Goal: Information Seeking & Learning: Learn about a topic

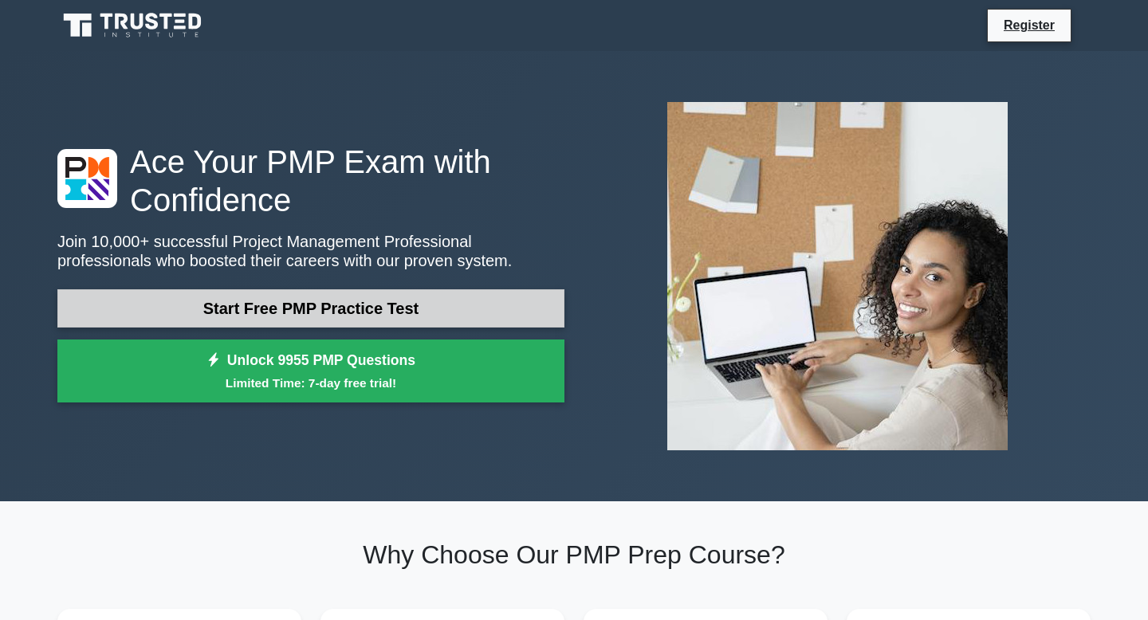
click at [309, 305] on link "Start Free PMP Practice Test" at bounding box center [310, 308] width 507 height 38
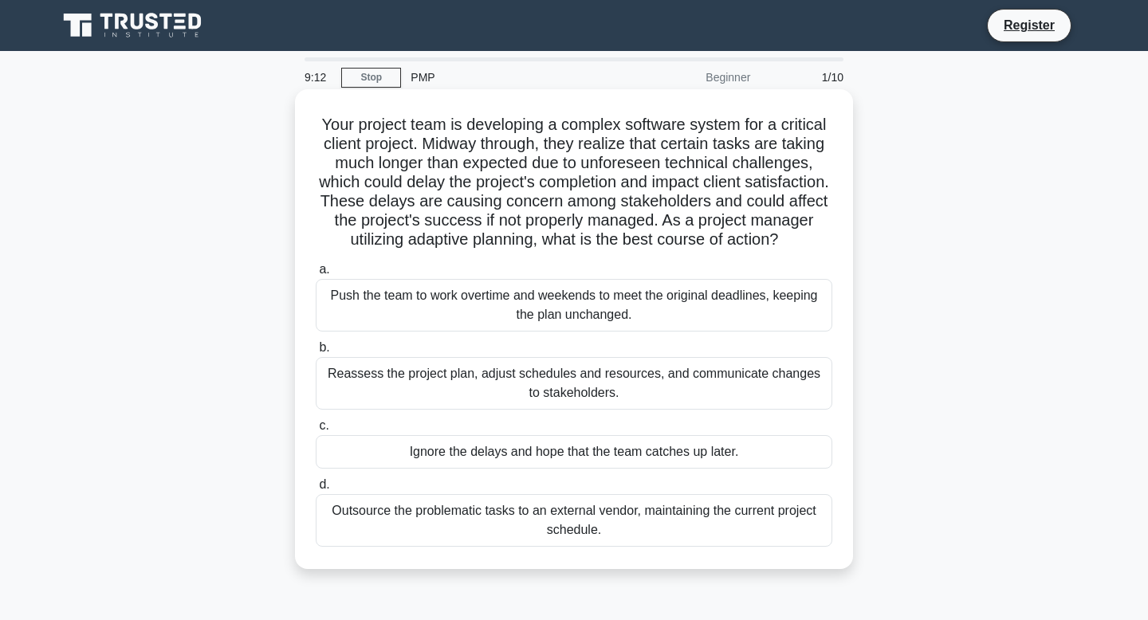
click at [385, 391] on div "Reassess the project plan, adjust schedules and resources, and communicate chan…" at bounding box center [574, 383] width 517 height 53
click at [316, 353] on input "b. Reassess the project plan, adjust schedules and resources, and communicate c…" at bounding box center [316, 348] width 0 height 10
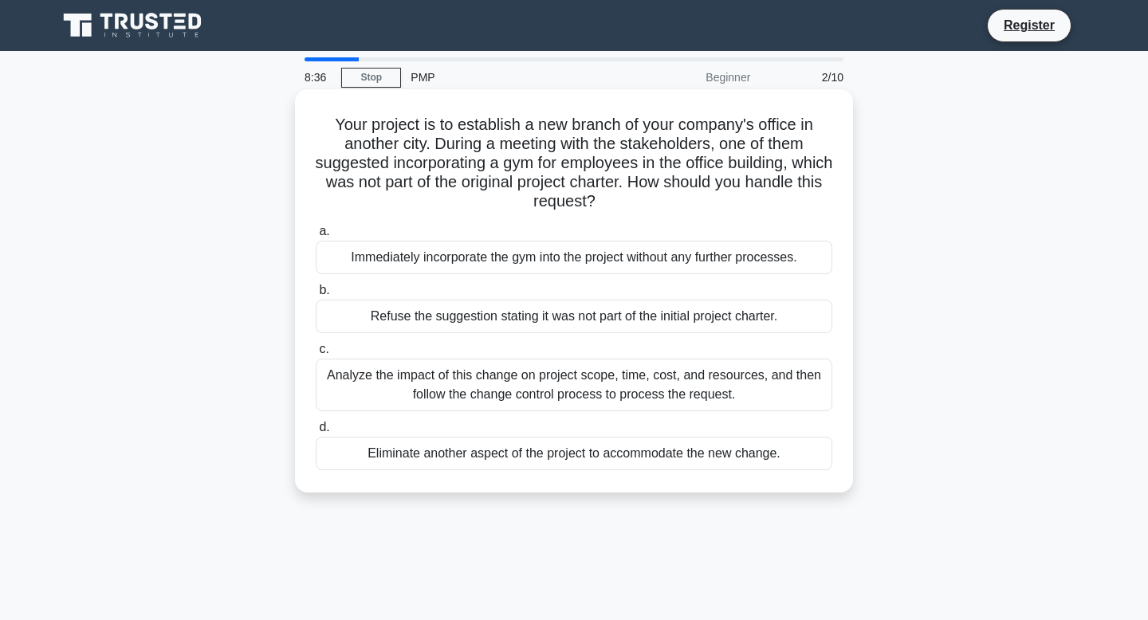
click at [435, 390] on div "Analyze the impact of this change on project scope, time, cost, and resources, …" at bounding box center [574, 385] width 517 height 53
click at [316, 355] on input "c. Analyze the impact of this change on project scope, time, cost, and resource…" at bounding box center [316, 349] width 0 height 10
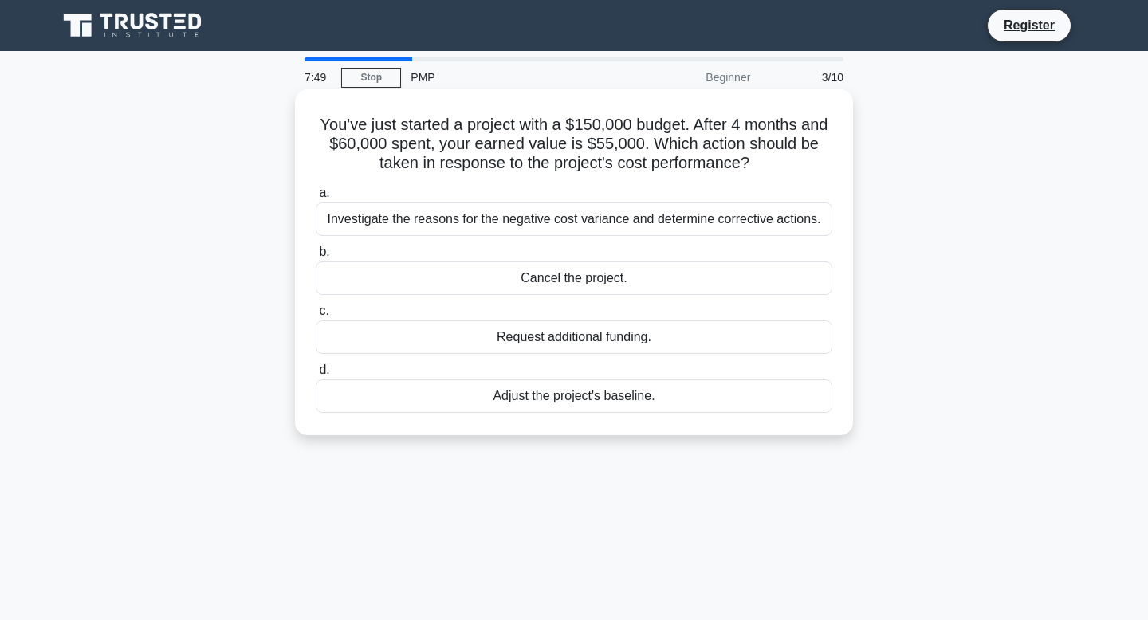
click at [557, 226] on div "Investigate the reasons for the negative cost variance and determine corrective…" at bounding box center [574, 219] width 517 height 33
click at [316, 199] on input "a. Investigate the reasons for the negative cost variance and determine correct…" at bounding box center [316, 193] width 0 height 10
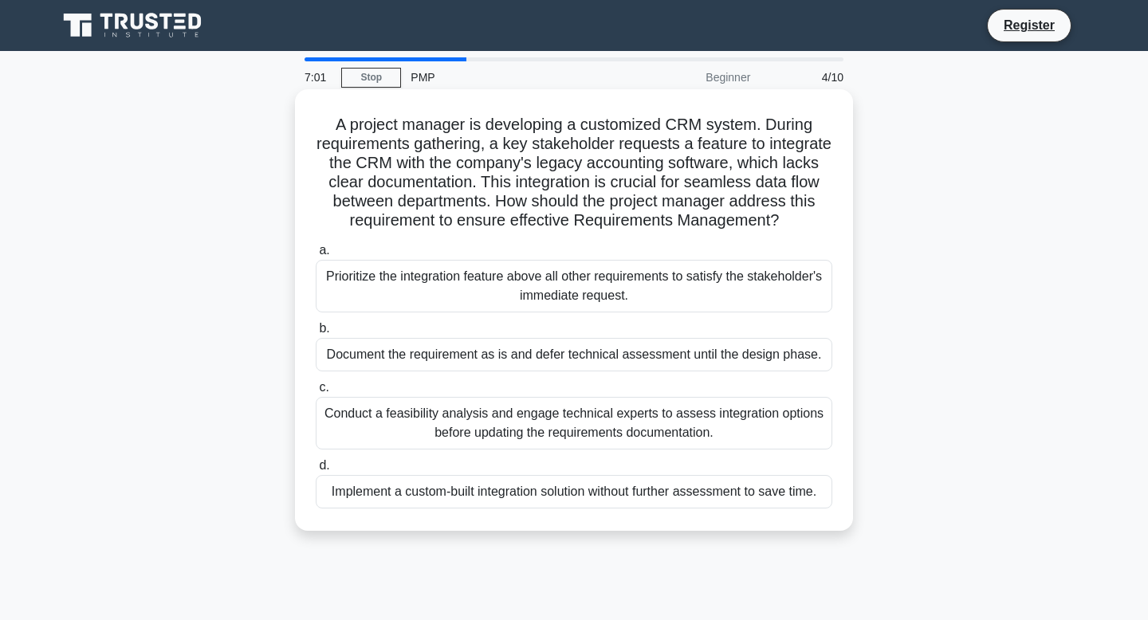
click at [550, 423] on div "Conduct a feasibility analysis and engage technical experts to assess integrati…" at bounding box center [574, 423] width 517 height 53
click at [316, 393] on input "c. Conduct a feasibility analysis and engage technical experts to assess integr…" at bounding box center [316, 388] width 0 height 10
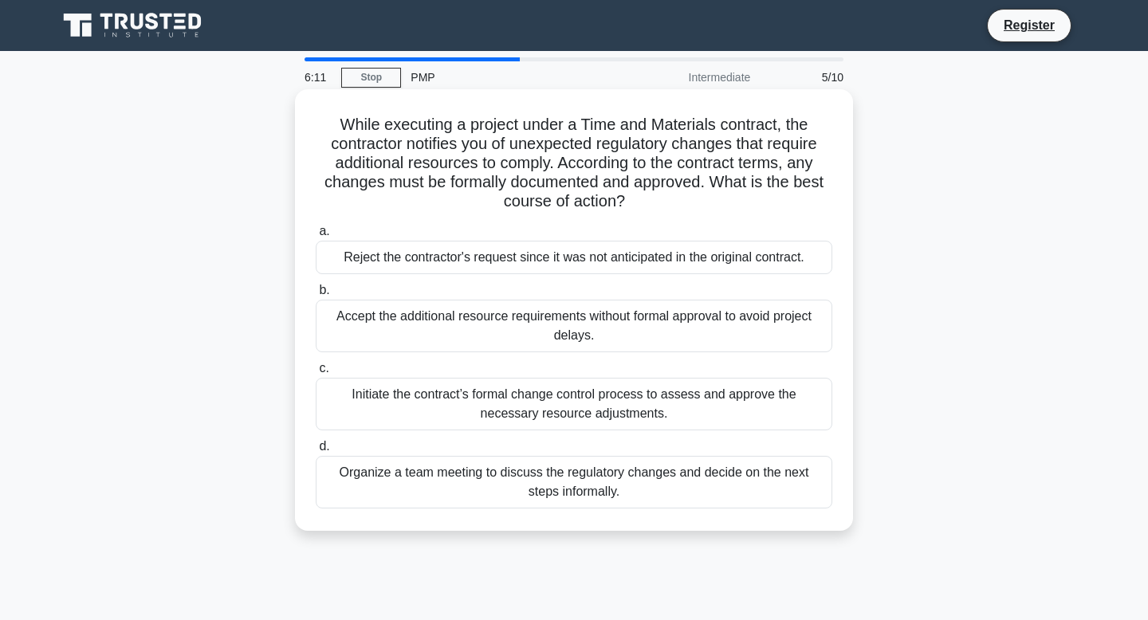
click at [522, 490] on div "Organize a team meeting to discuss the regulatory changes and decide on the nex…" at bounding box center [574, 482] width 517 height 53
click at [316, 452] on input "d. Organize a team meeting to discuss the regulatory changes and decide on the …" at bounding box center [316, 447] width 0 height 10
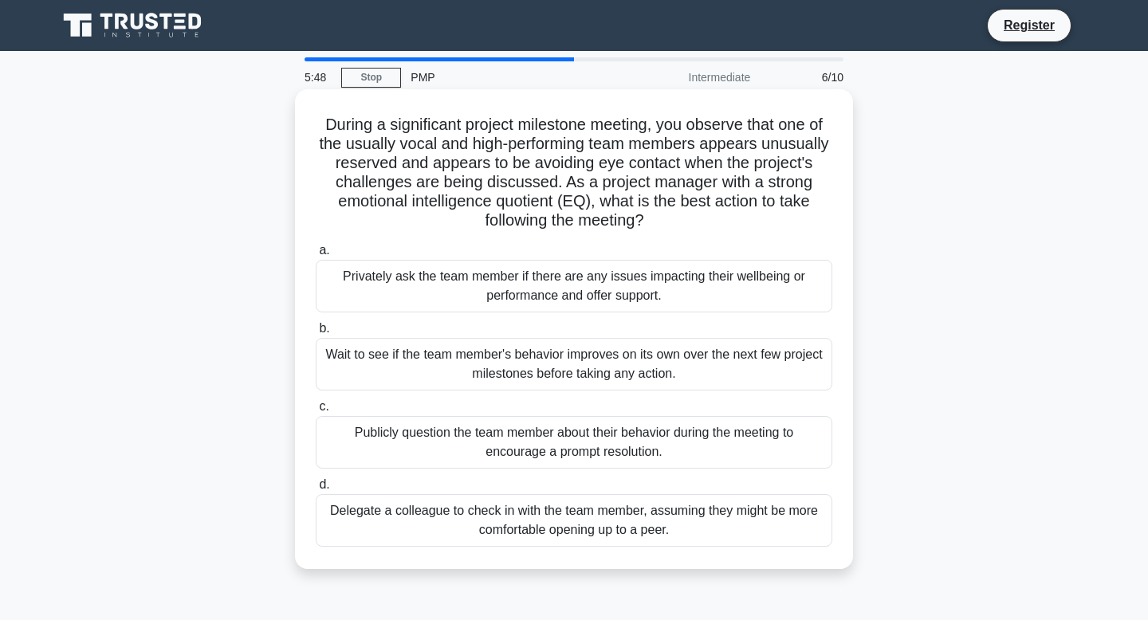
click at [597, 292] on div "Privately ask the team member if there are any issues impacting their wellbeing…" at bounding box center [574, 286] width 517 height 53
click at [316, 256] on input "a. Privately ask the team member if there are any issues impacting their wellbe…" at bounding box center [316, 251] width 0 height 10
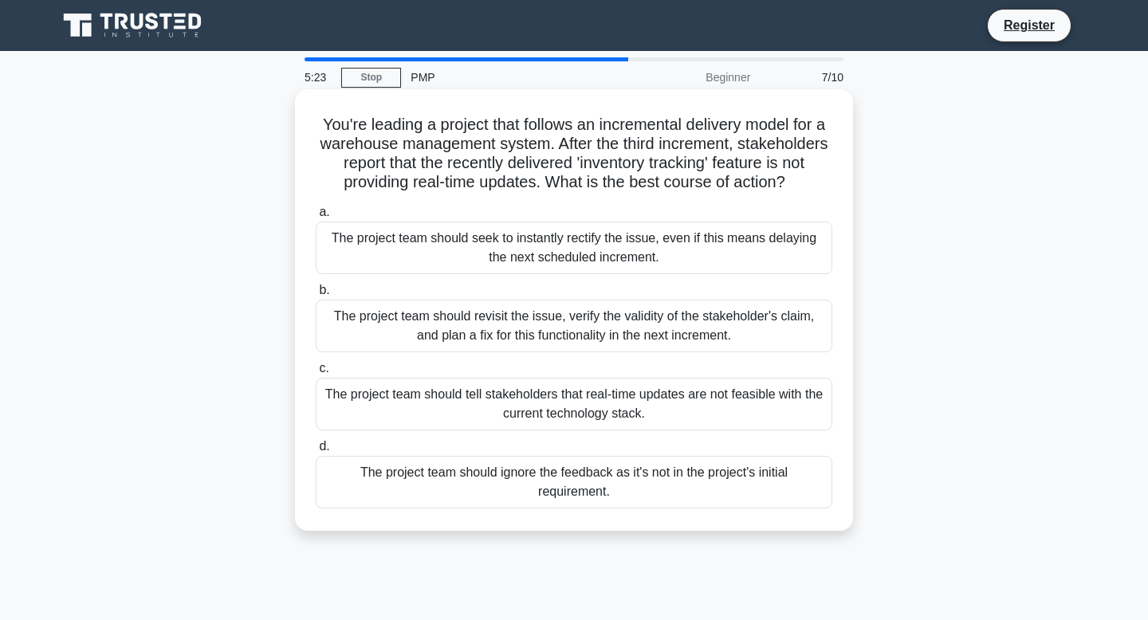
click at [560, 340] on div "The project team should revisit the issue, verify the validity of the stakehold…" at bounding box center [574, 326] width 517 height 53
click at [316, 296] on input "b. The project team should revisit the issue, verify the validity of the stakeh…" at bounding box center [316, 290] width 0 height 10
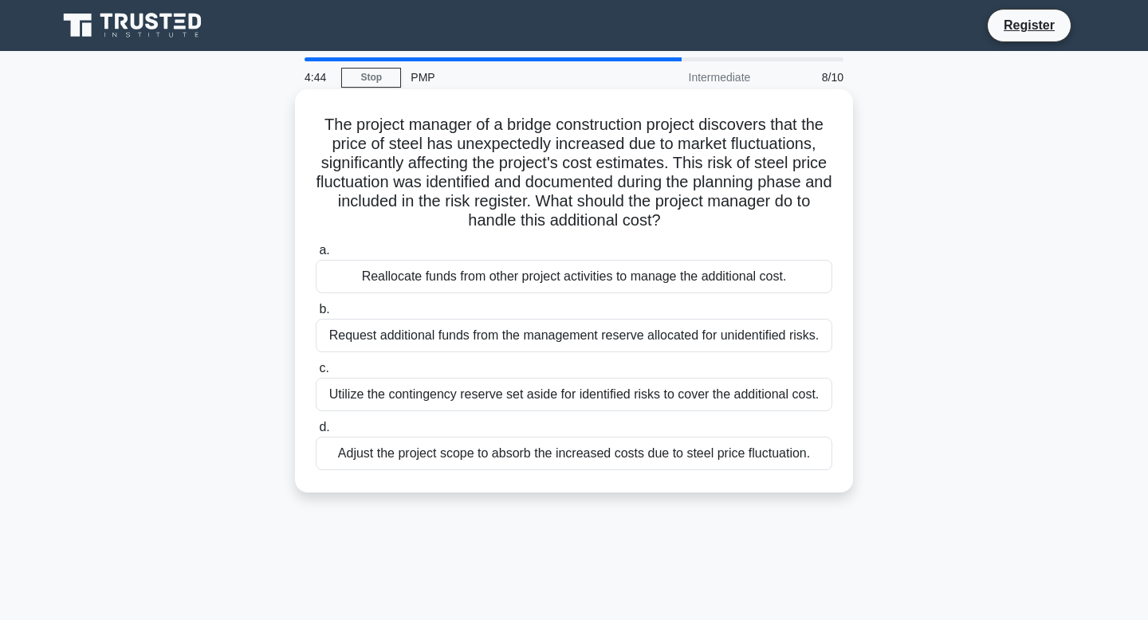
click at [539, 397] on div "Utilize the contingency reserve set aside for identified risks to cover the add…" at bounding box center [574, 394] width 517 height 33
click at [316, 374] on input "c. Utilize the contingency reserve set aside for identified risks to cover the …" at bounding box center [316, 369] width 0 height 10
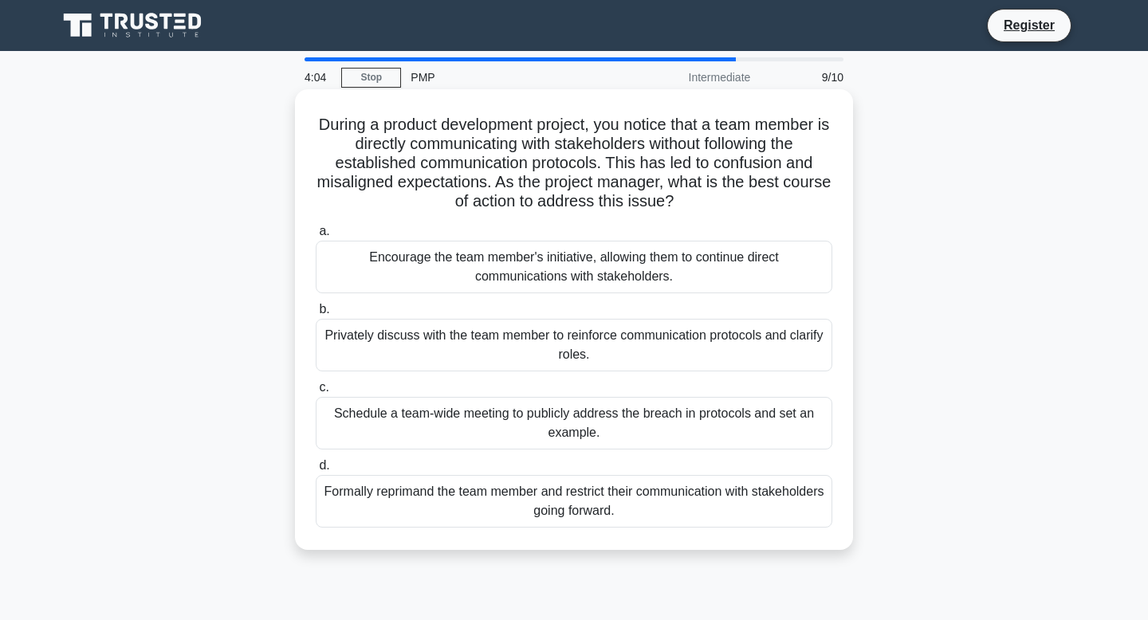
click at [543, 358] on div "Privately discuss with the team member to reinforce communication protocols and…" at bounding box center [574, 345] width 517 height 53
click at [316, 315] on input "b. Privately discuss with the team member to reinforce communication protocols …" at bounding box center [316, 310] width 0 height 10
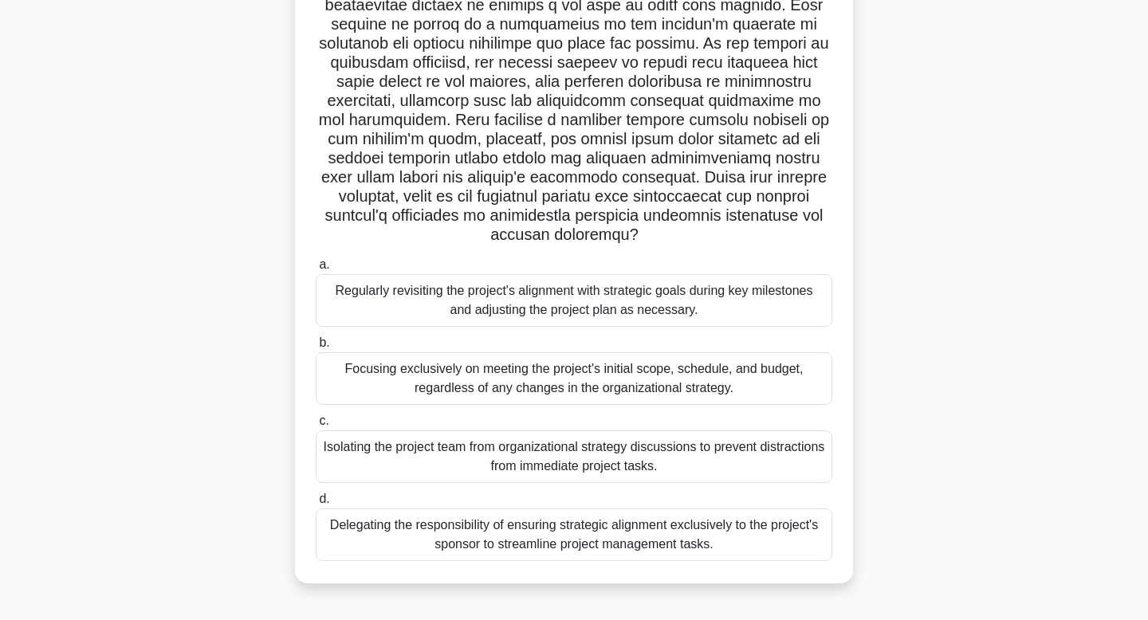
scroll to position [216, 0]
click at [596, 294] on div "Regularly revisiting the project's alignment with strategic goals during key mi…" at bounding box center [574, 299] width 517 height 53
click at [316, 270] on input "a. Regularly revisiting the project's alignment with strategic goals during key…" at bounding box center [316, 264] width 0 height 10
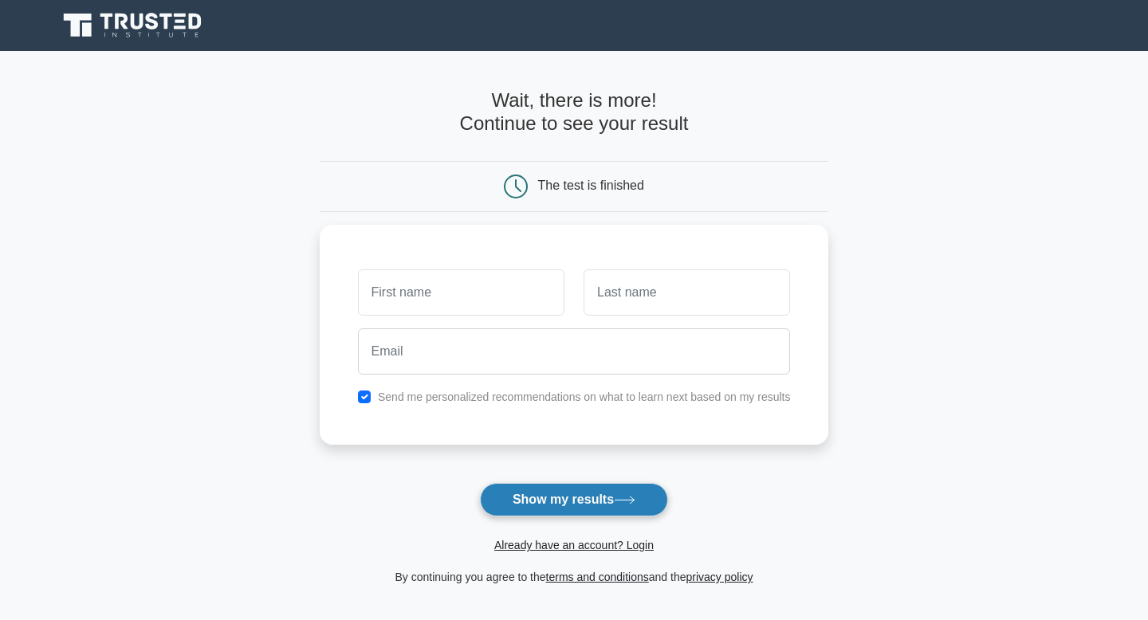
click at [554, 503] on button "Show my results" at bounding box center [574, 499] width 188 height 33
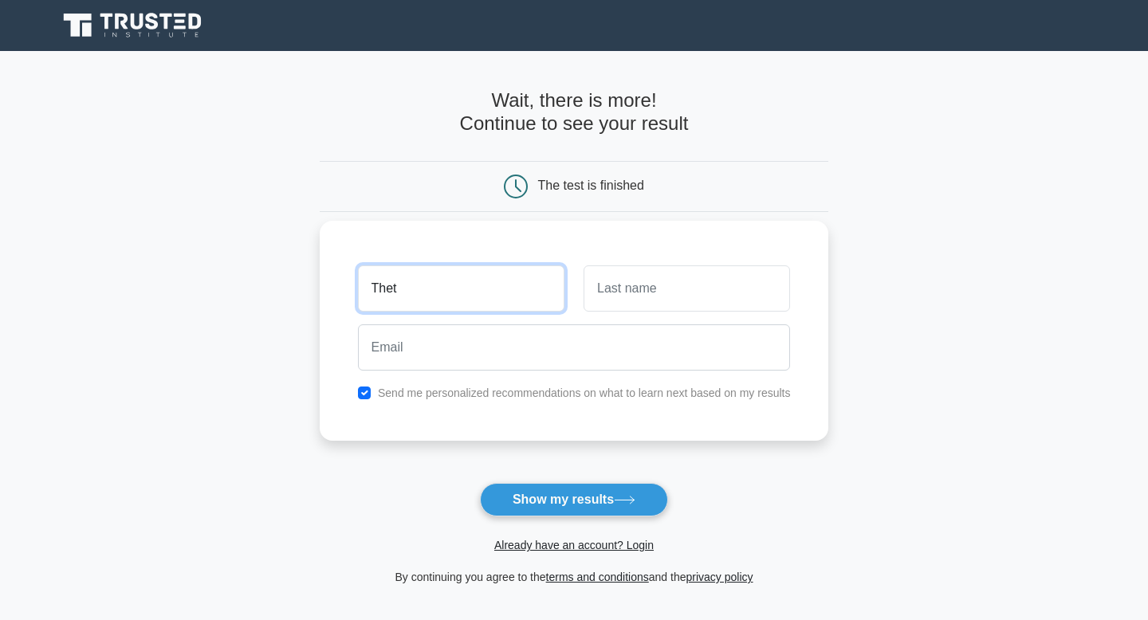
type input "Thet"
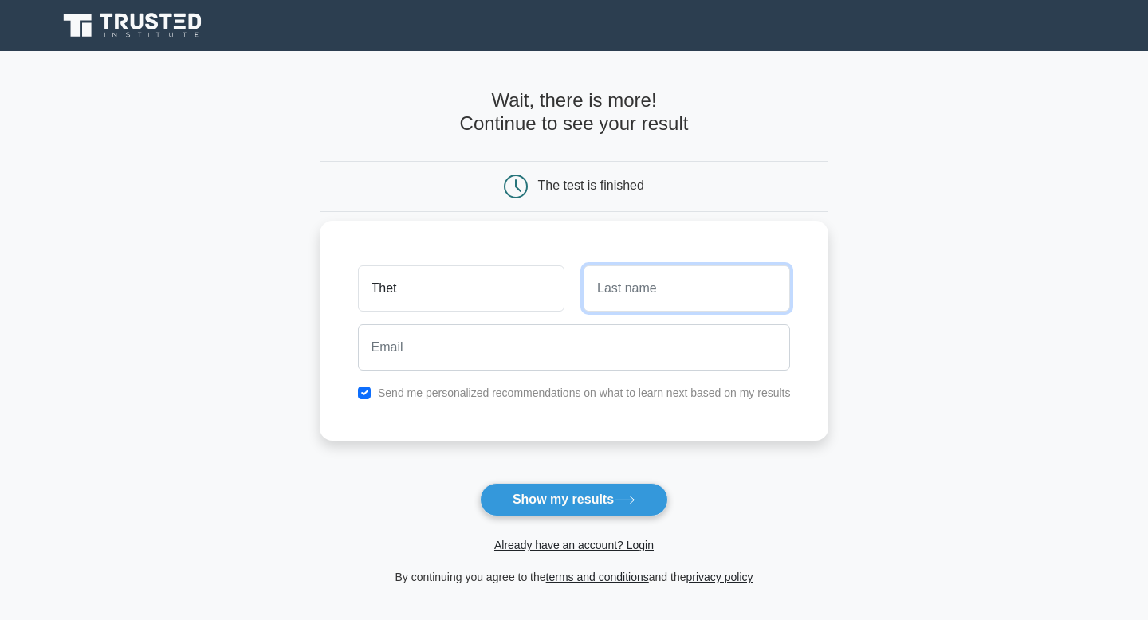
click at [615, 299] on input "text" at bounding box center [687, 289] width 207 height 46
type input "Aye"
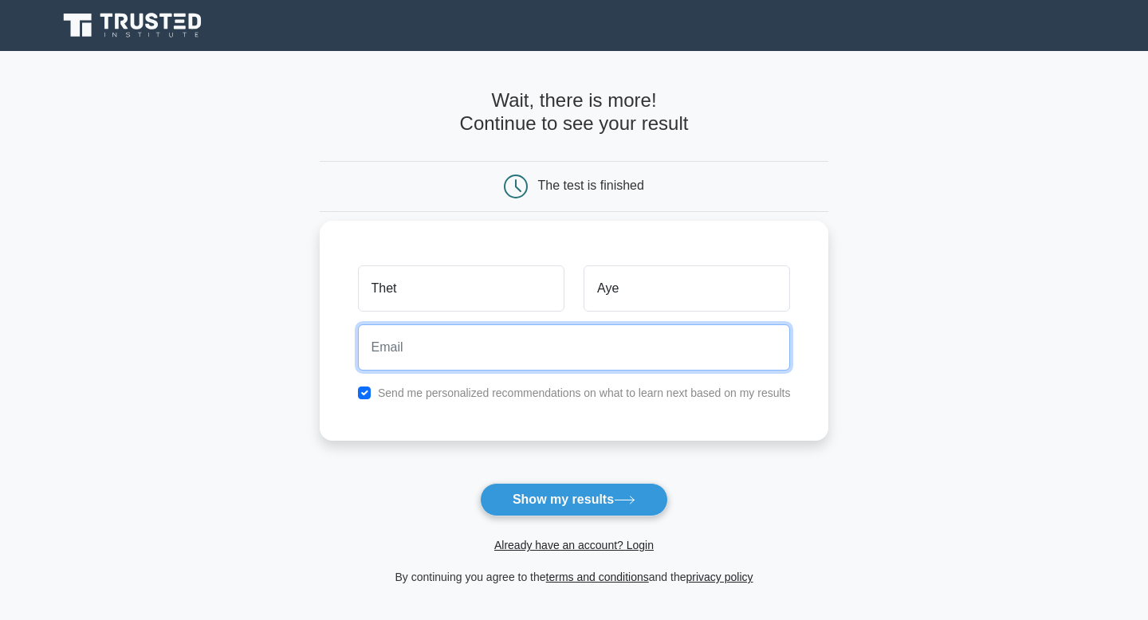
click at [581, 348] on input "email" at bounding box center [574, 348] width 433 height 46
type input "josephnin@gmail.com"
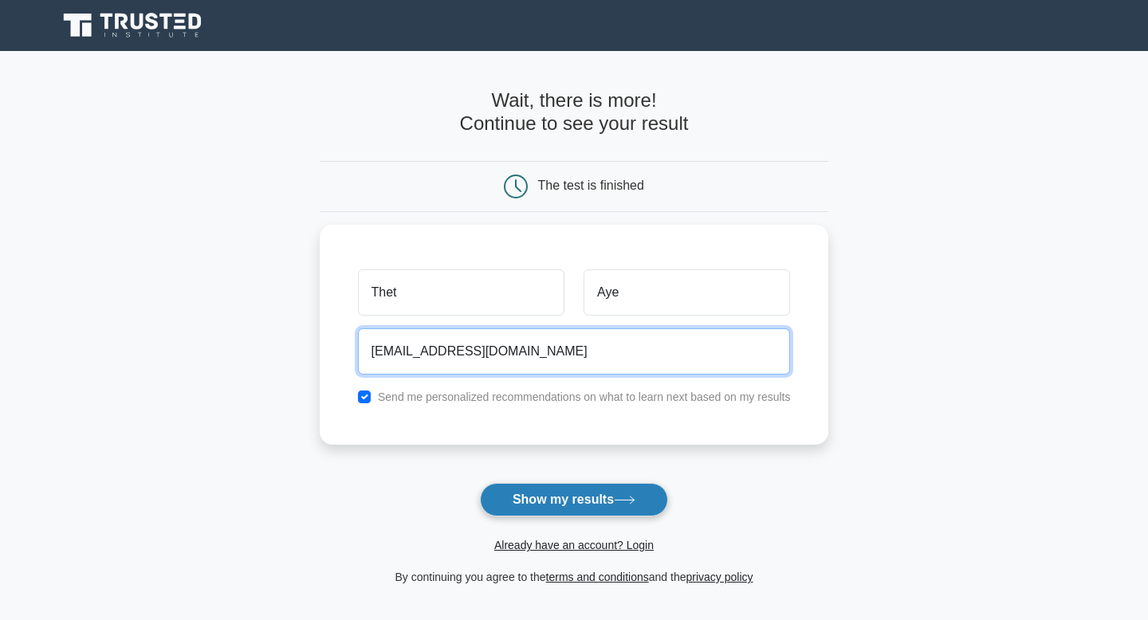
click at [549, 496] on button "Show my results" at bounding box center [574, 499] width 188 height 33
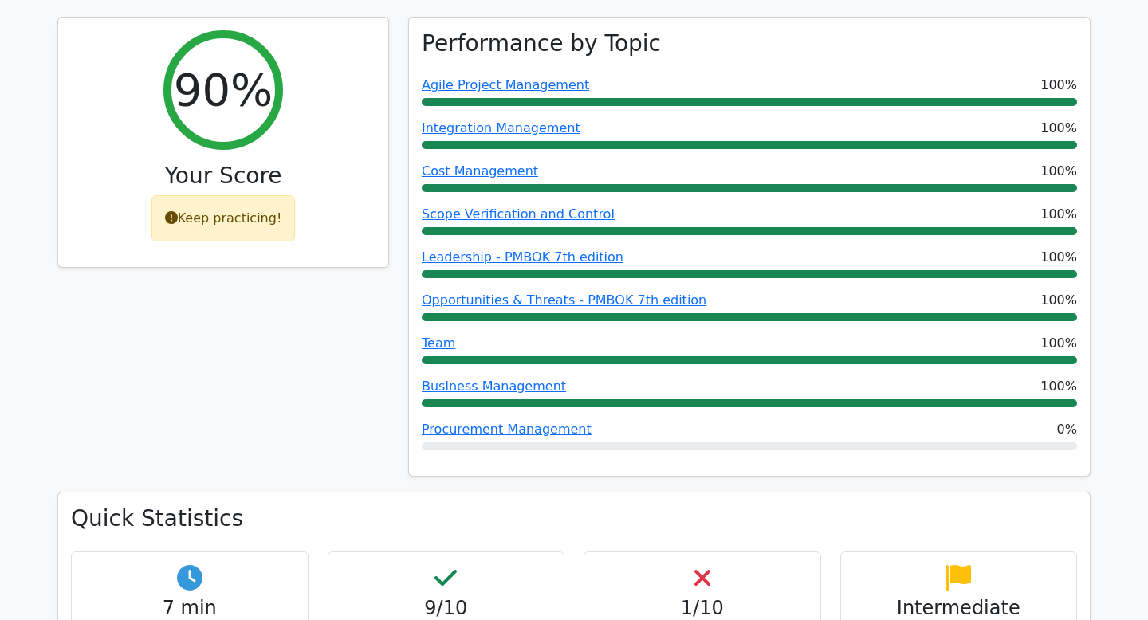
scroll to position [701, 0]
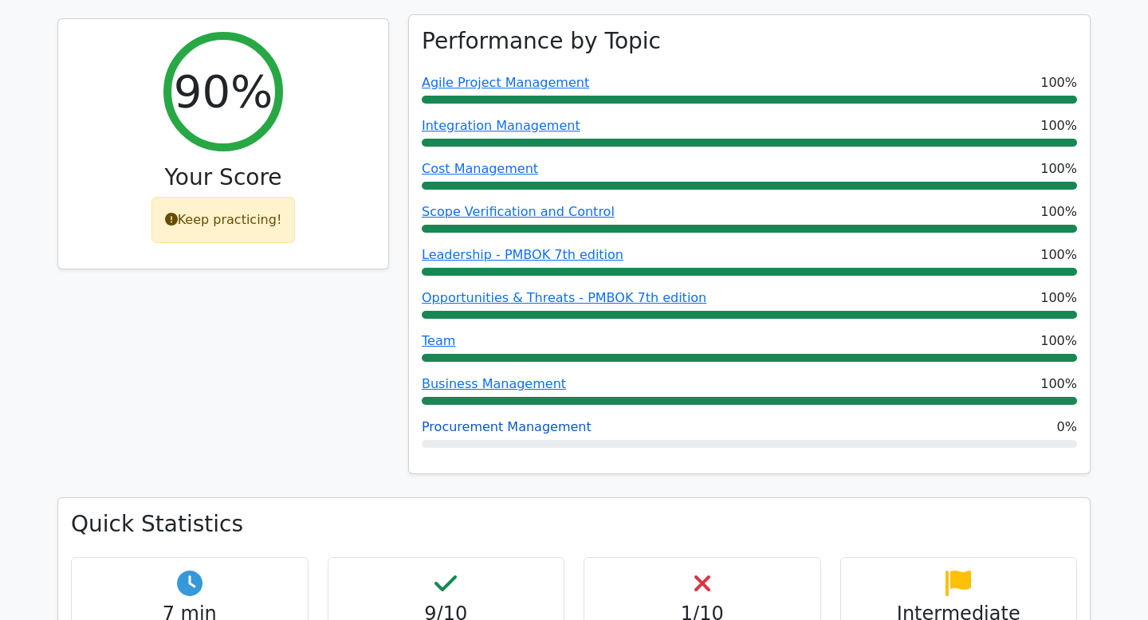
click at [537, 419] on link "Procurement Management" at bounding box center [507, 426] width 170 height 15
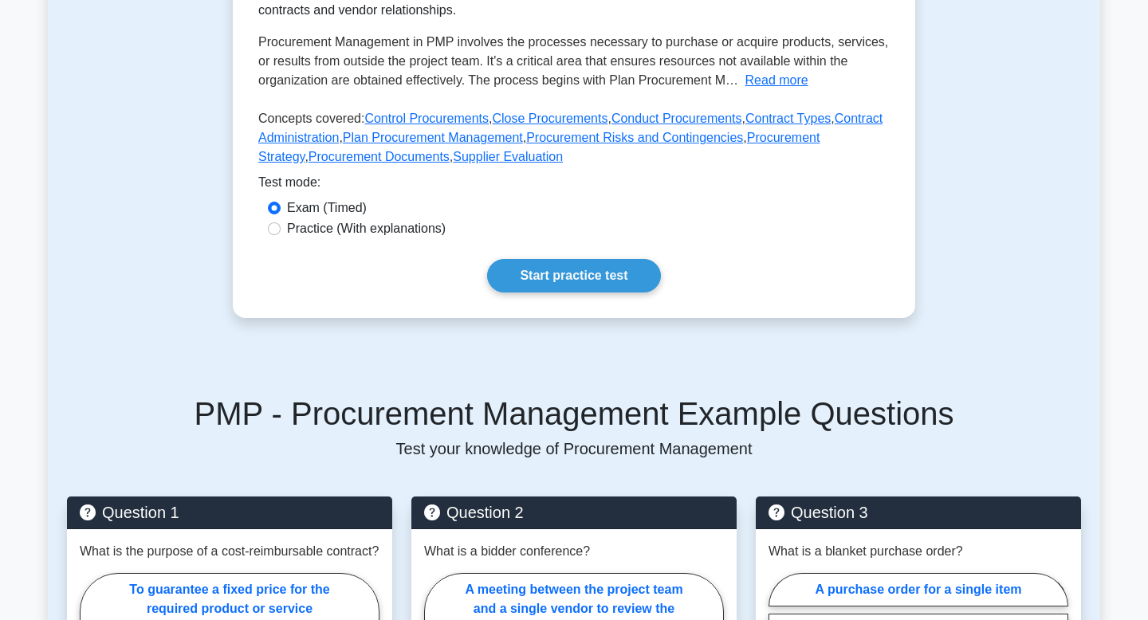
scroll to position [426, 0]
